Goal: Obtain resource: Obtain resource

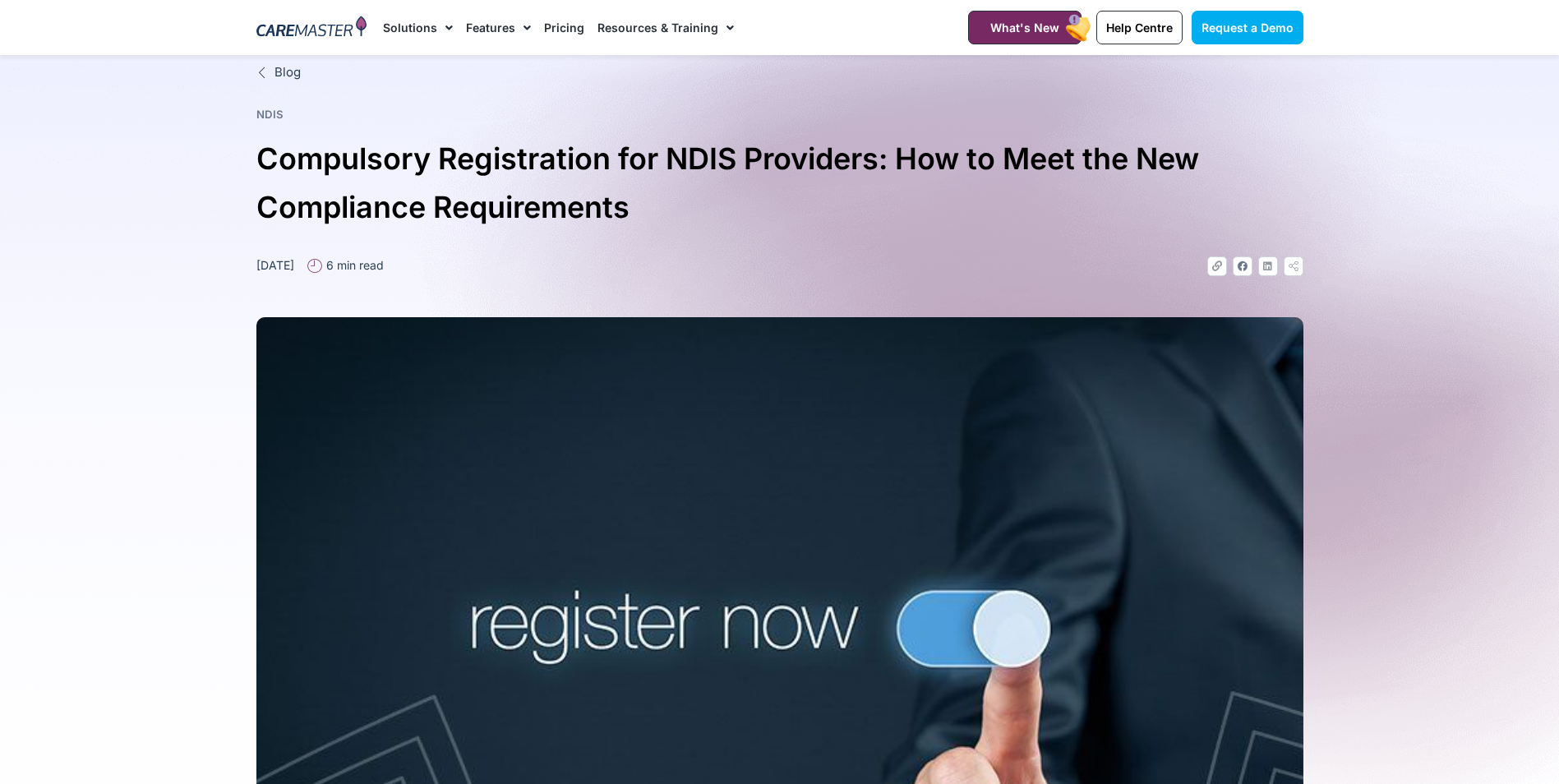
click at [556, 29] on link "Pricing" at bounding box center [564, 28] width 40 height 55
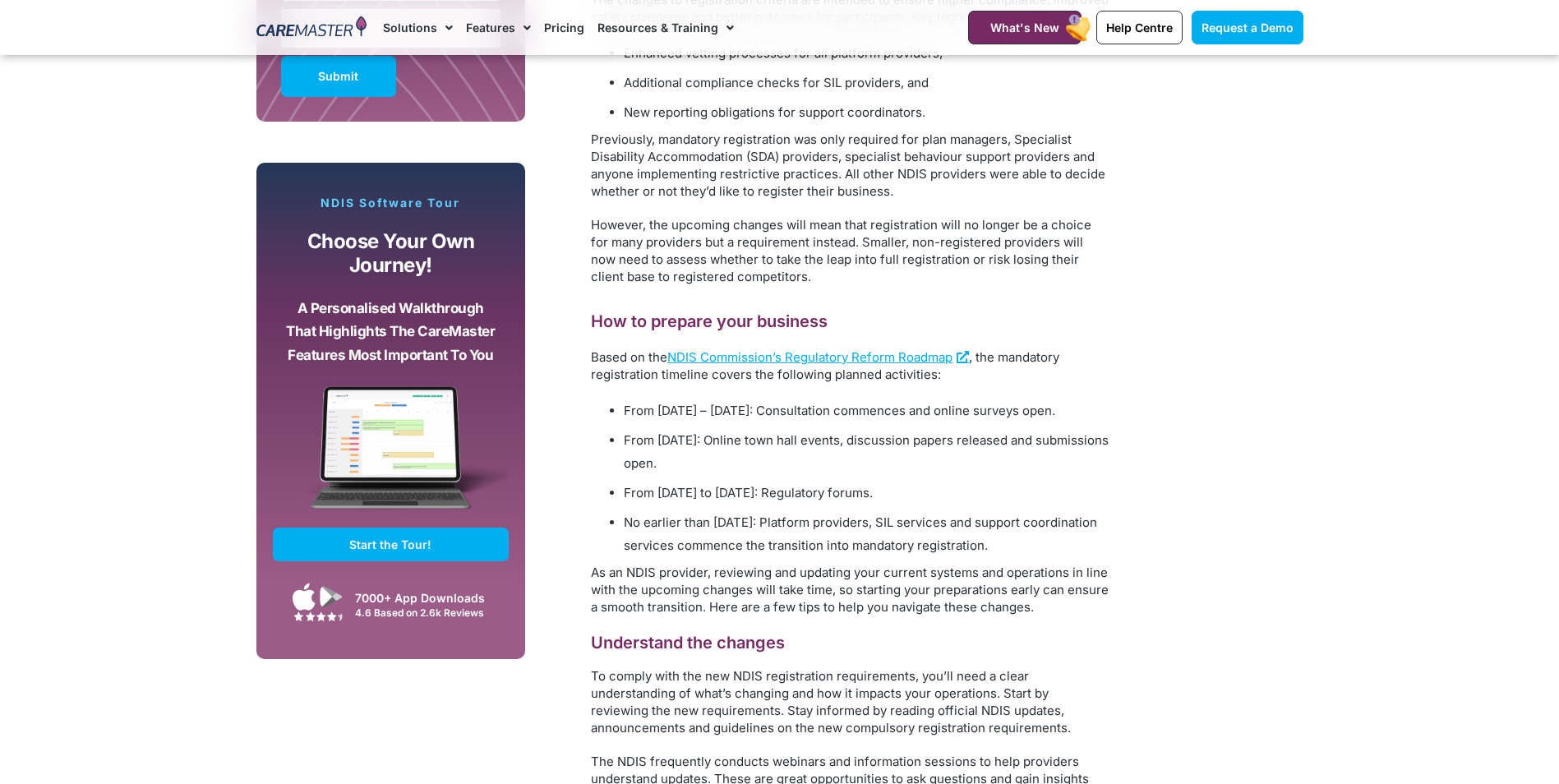
scroll to position [1397, 0]
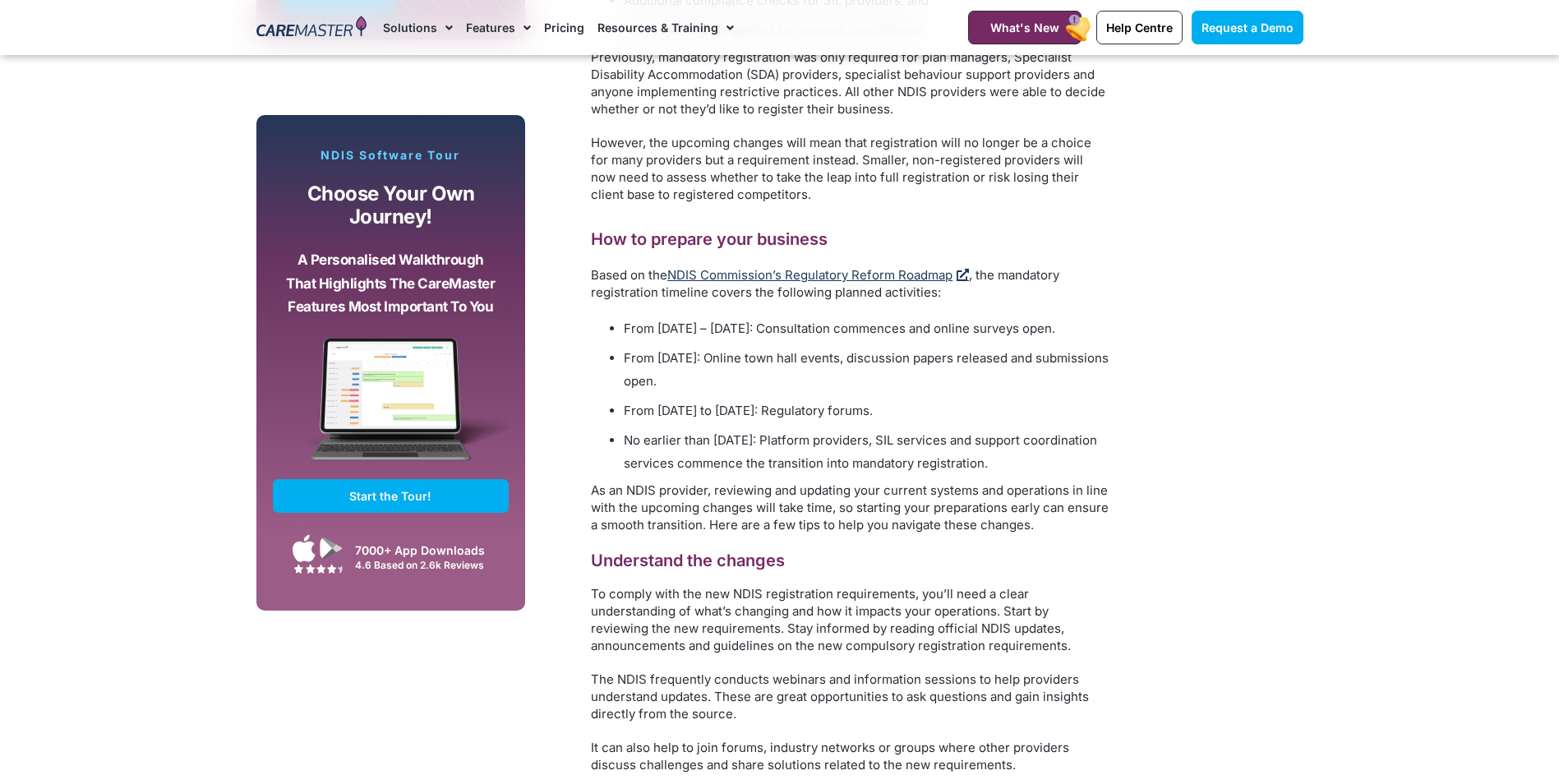
click at [849, 282] on span "NDIS Commission’s Regulatory Reform Roadmap" at bounding box center [810, 274] width 285 height 16
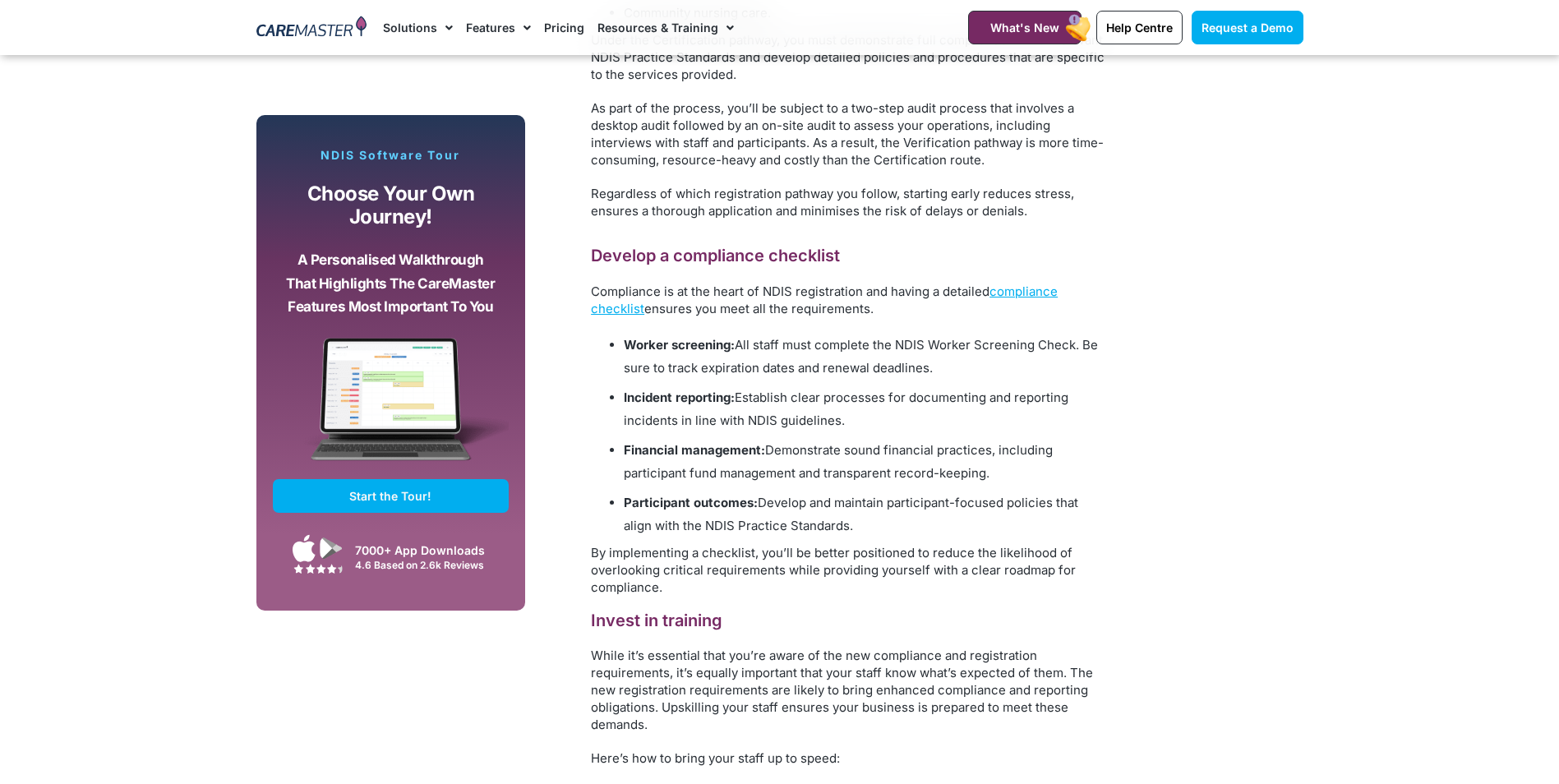
scroll to position [3040, 0]
